Goal: Task Accomplishment & Management: Use online tool/utility

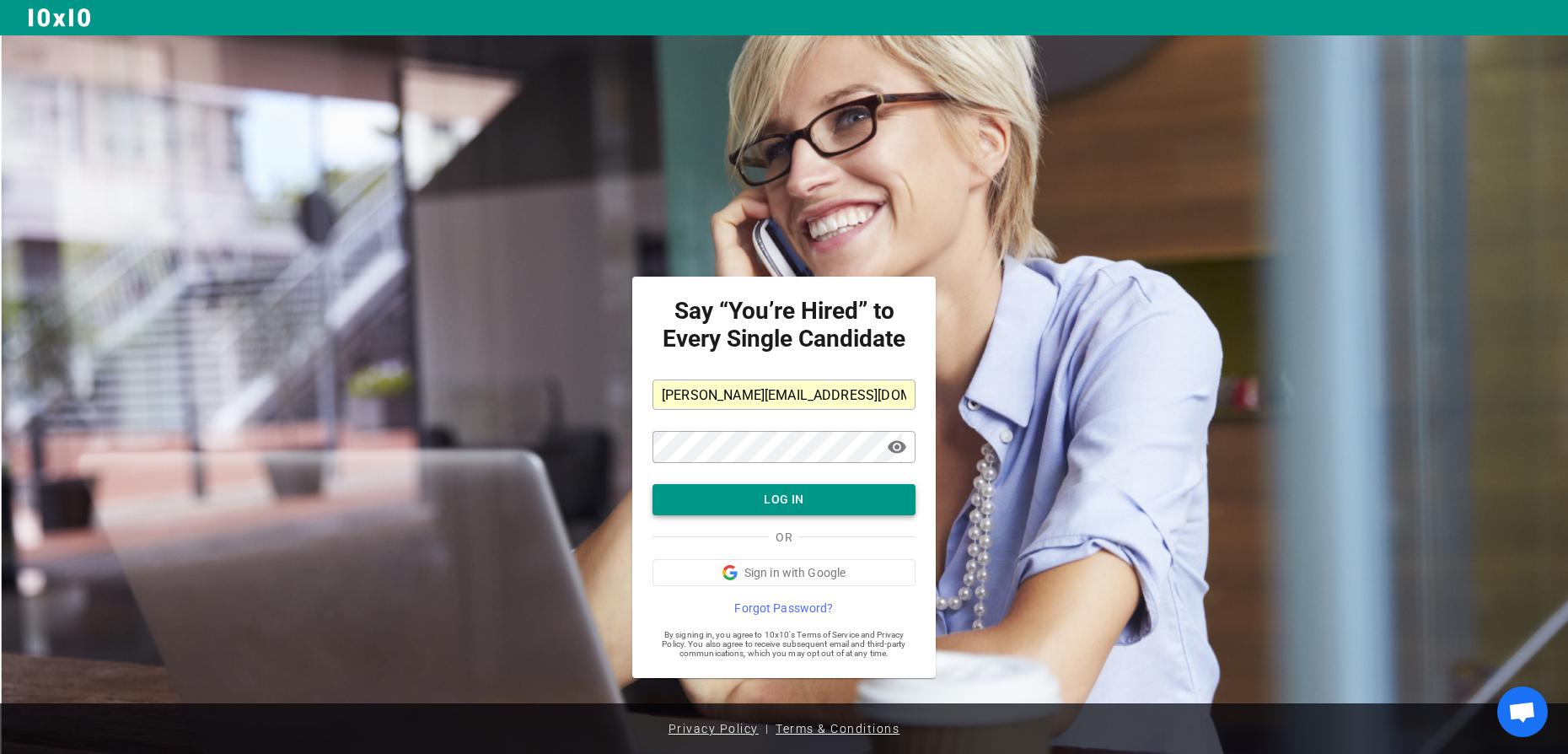
scroll to position [8, 0]
click at [799, 515] on button "LOG IN" at bounding box center [784, 499] width 263 height 31
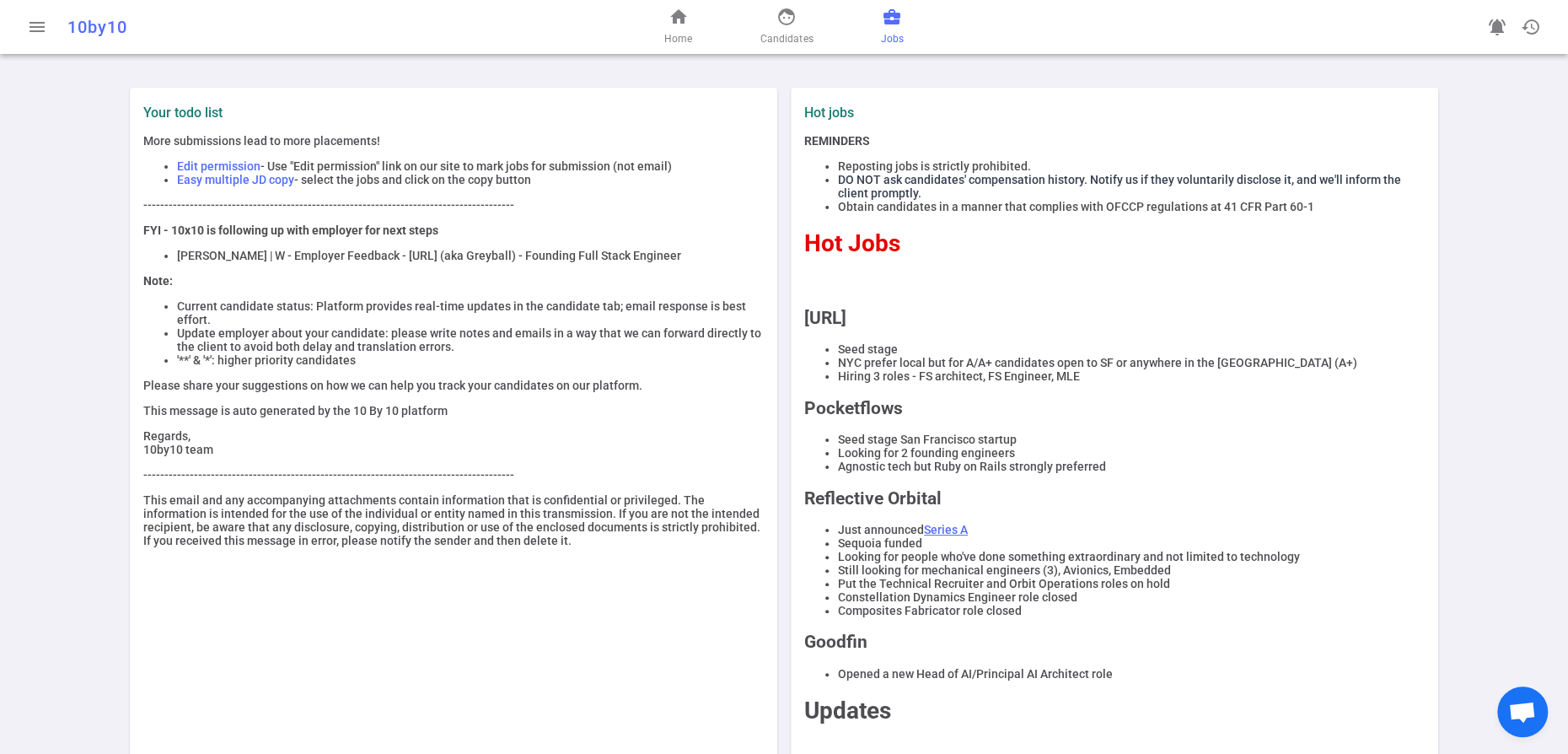
click at [902, 27] on span "business_center" at bounding box center [892, 17] width 21 height 21
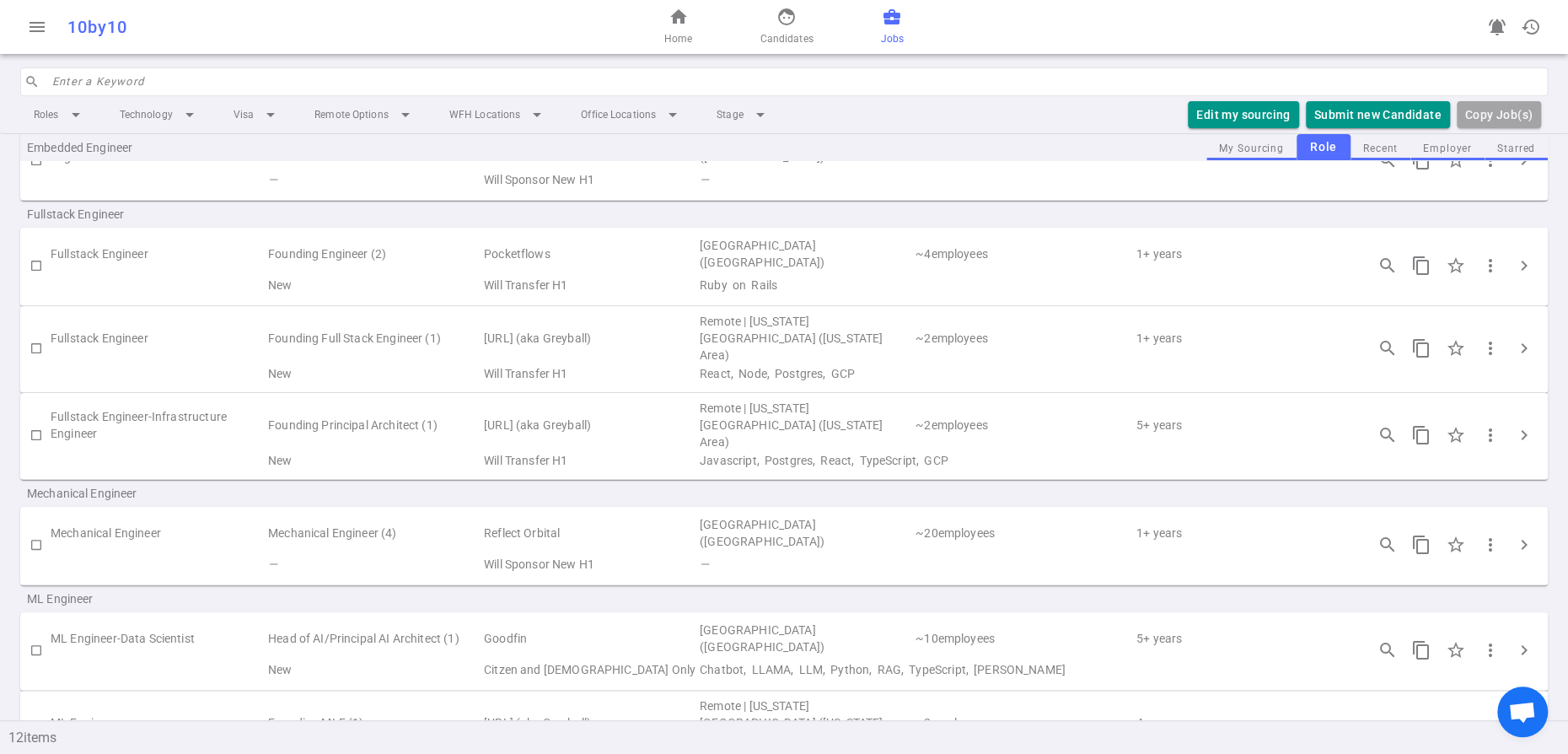
scroll to position [186, 0]
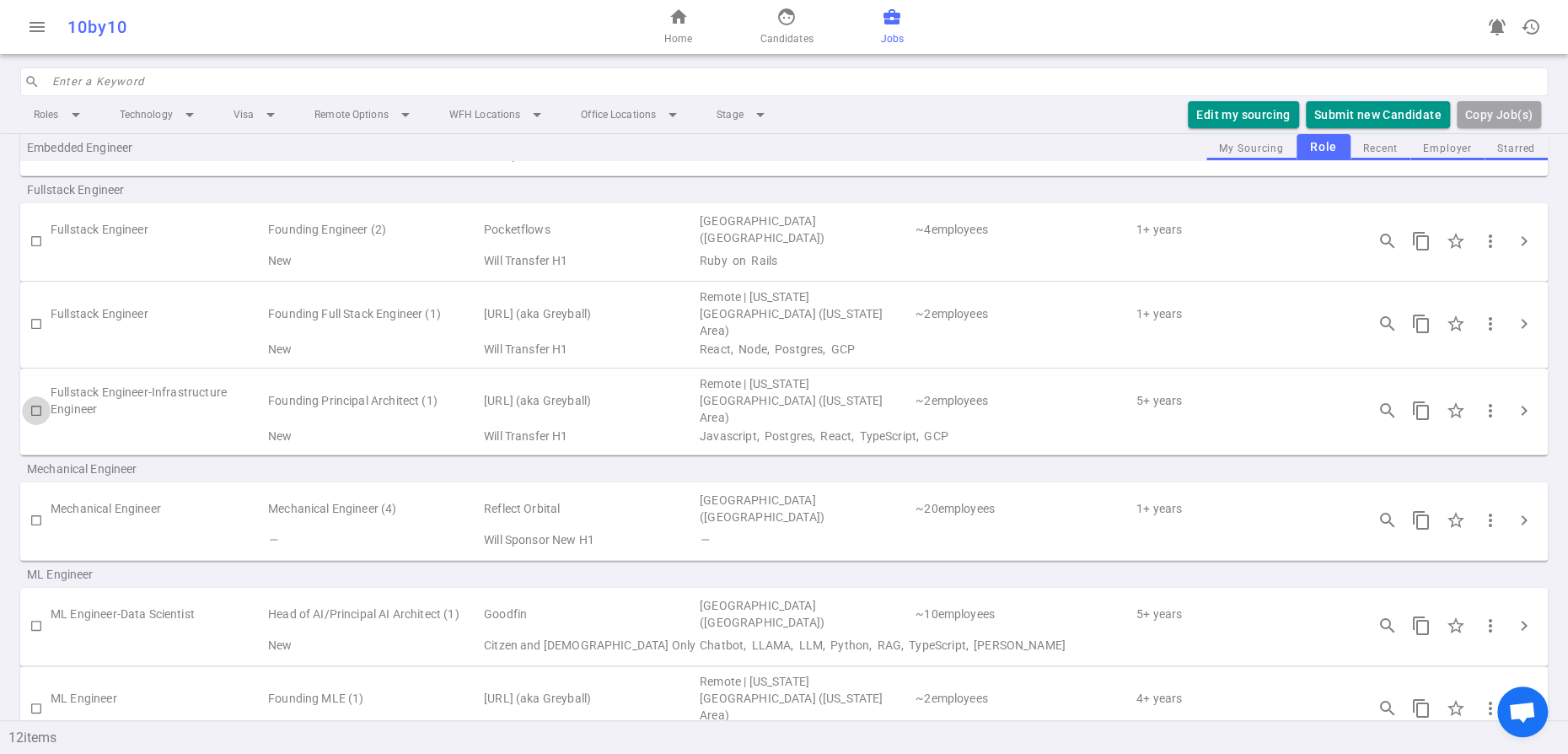
click at [34, 425] on input "checkbox" at bounding box center [37, 411] width 29 height 29
checkbox input "true"
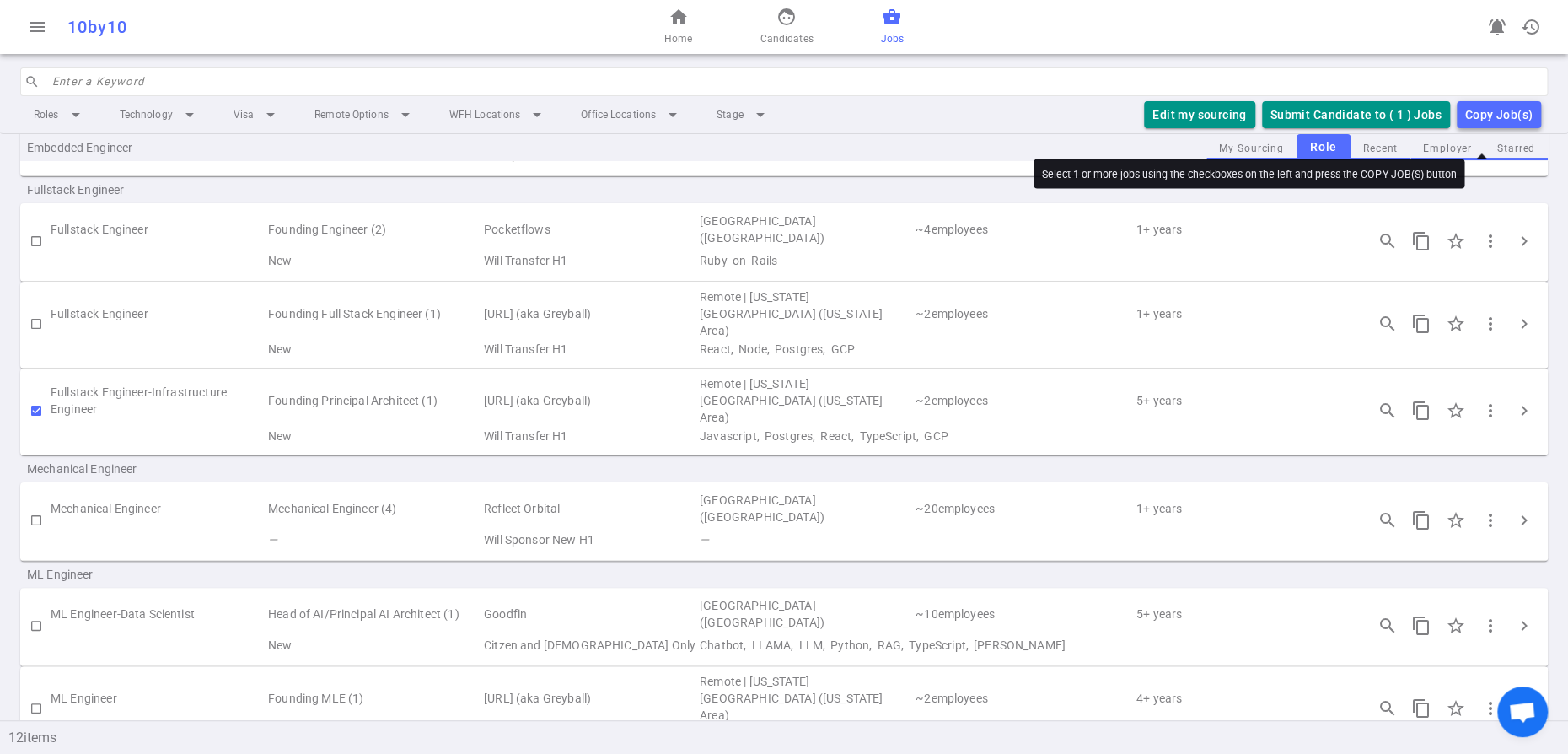
click at [1486, 126] on div "Copy Job(s)" at bounding box center [1498, 115] width 68 height 21
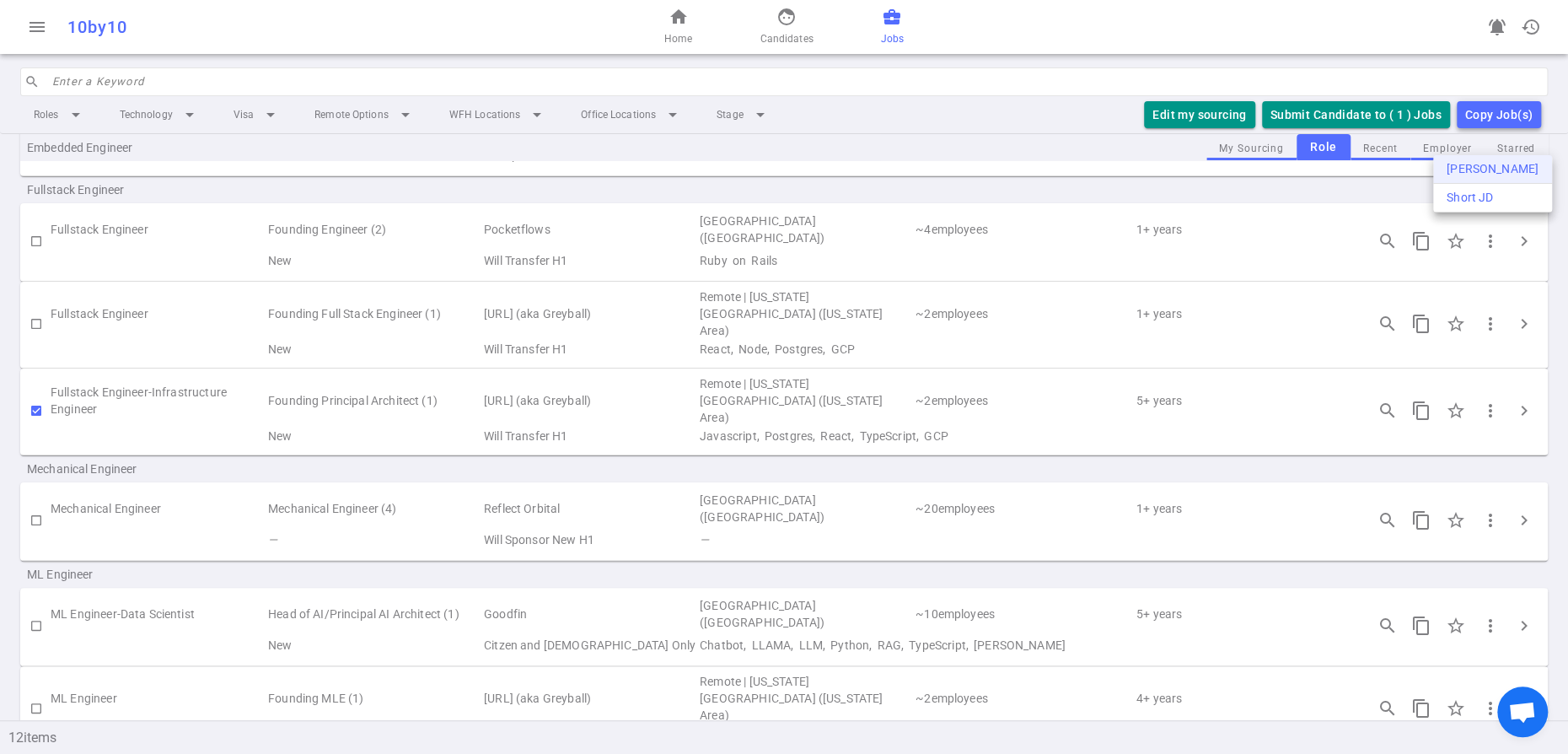
click at [1466, 176] on div "[PERSON_NAME]" at bounding box center [1493, 168] width 92 height 18
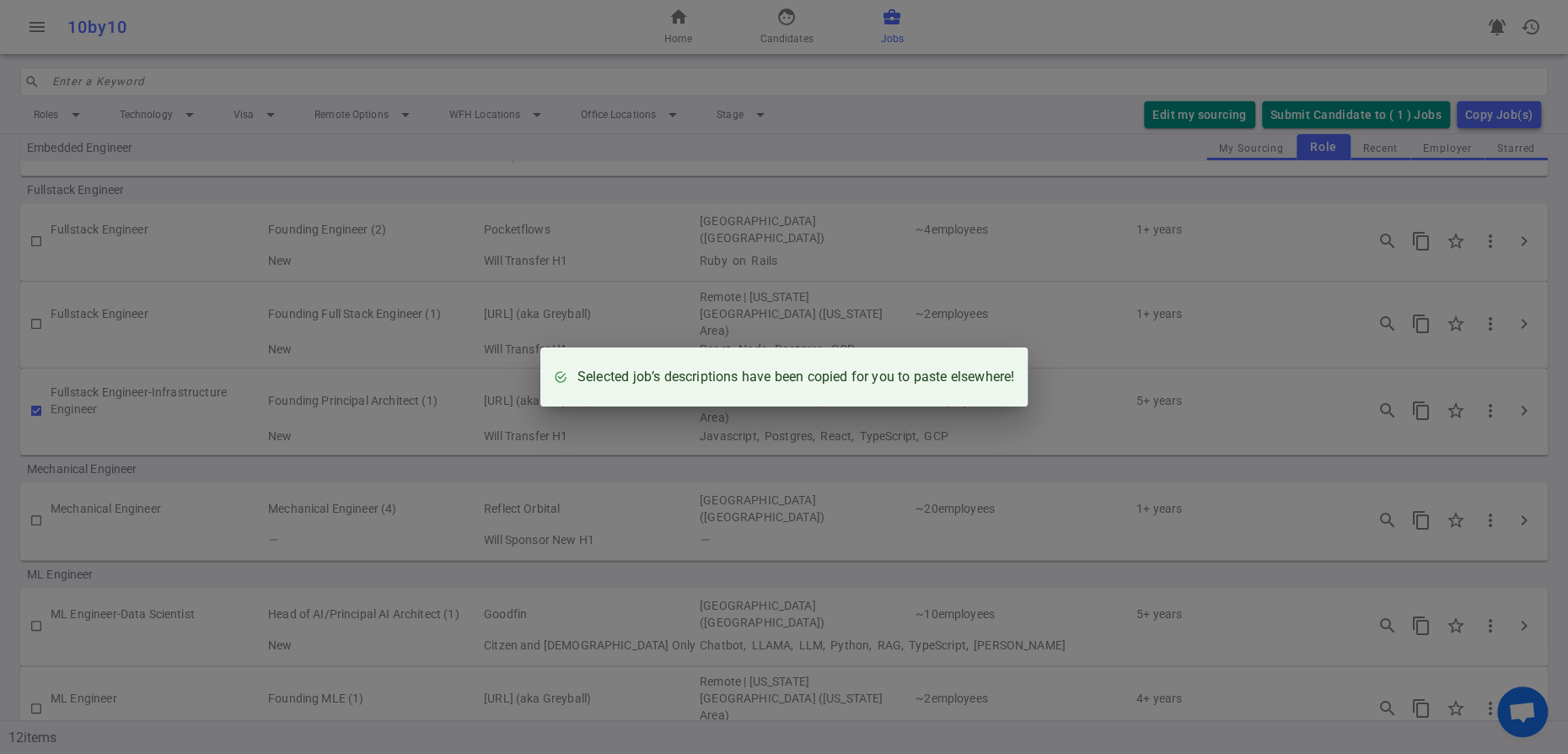
click at [973, 216] on div "Selected job’s descriptions have been copied for you to paste elsewhere!" at bounding box center [784, 377] width 1568 height 754
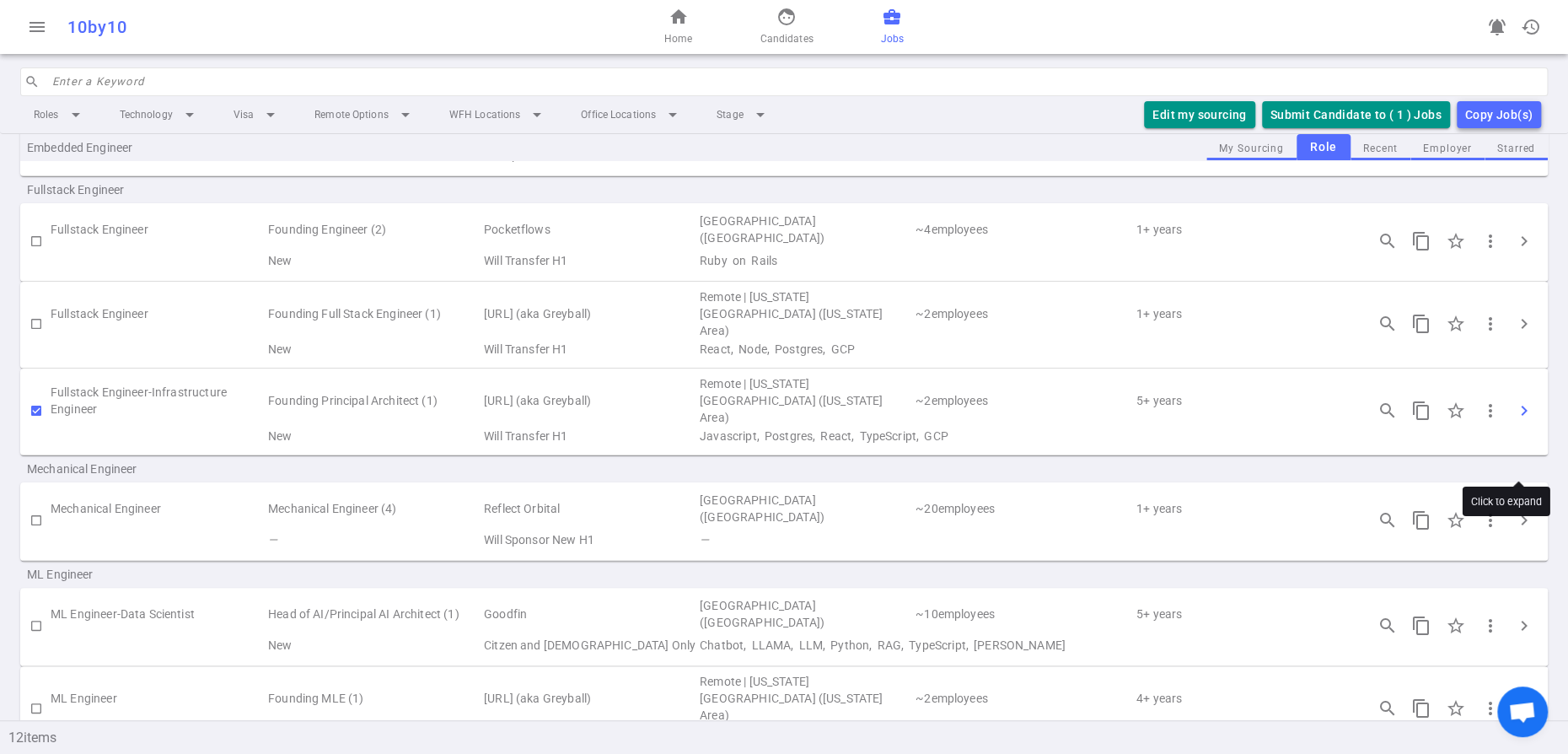
click at [1520, 421] on span "chevron_right" at bounding box center [1524, 411] width 21 height 21
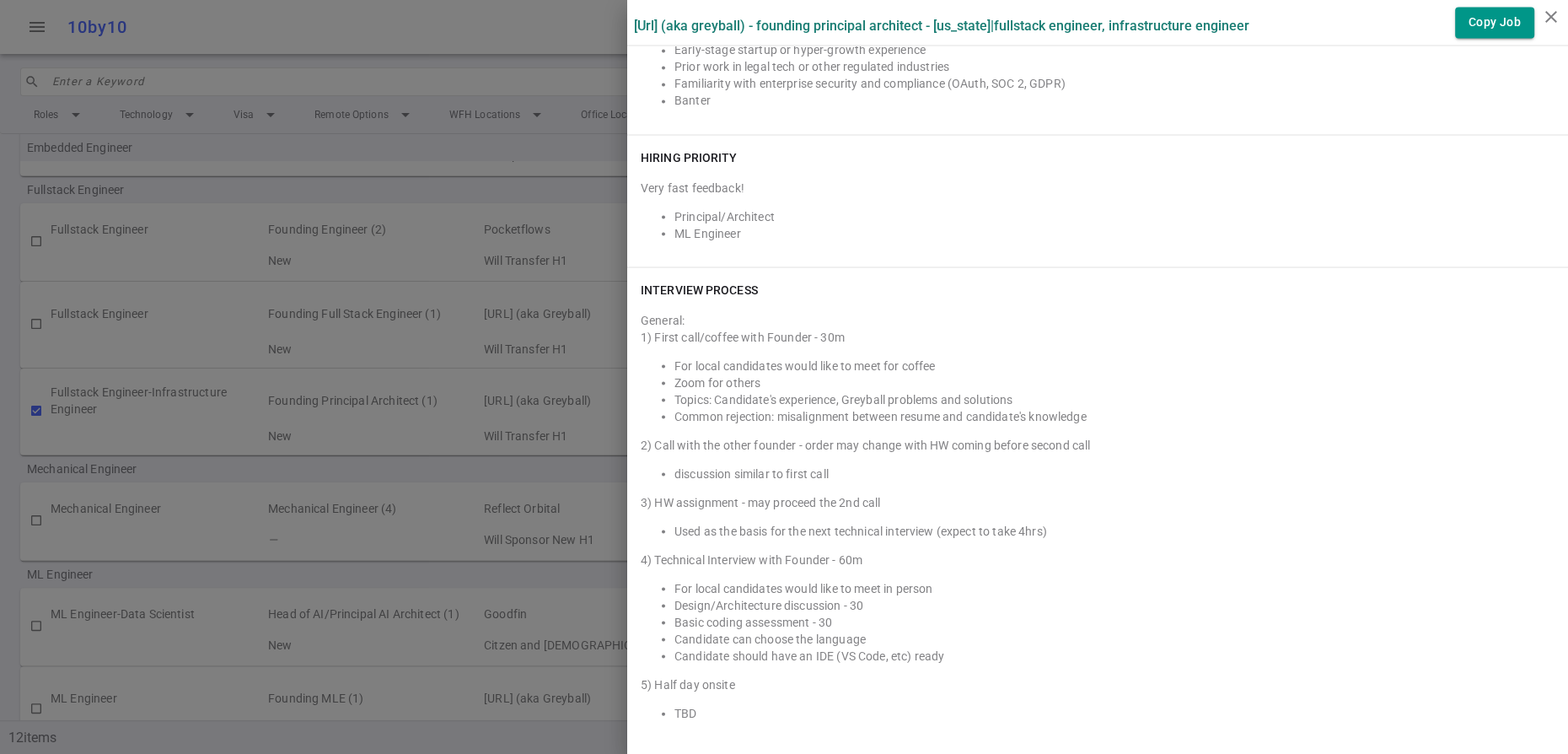
scroll to position [2015, 0]
